Goal: Task Accomplishment & Management: Use online tool/utility

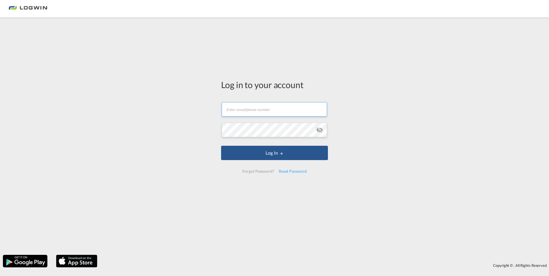
click at [247, 109] on input "text" at bounding box center [274, 109] width 105 height 14
type input "[EMAIL_ADDRESS][PERSON_NAME][DOMAIN_NAME]"
click at [221, 146] on button "Log In" at bounding box center [274, 153] width 107 height 14
